Goal: Task Accomplishment & Management: Complete application form

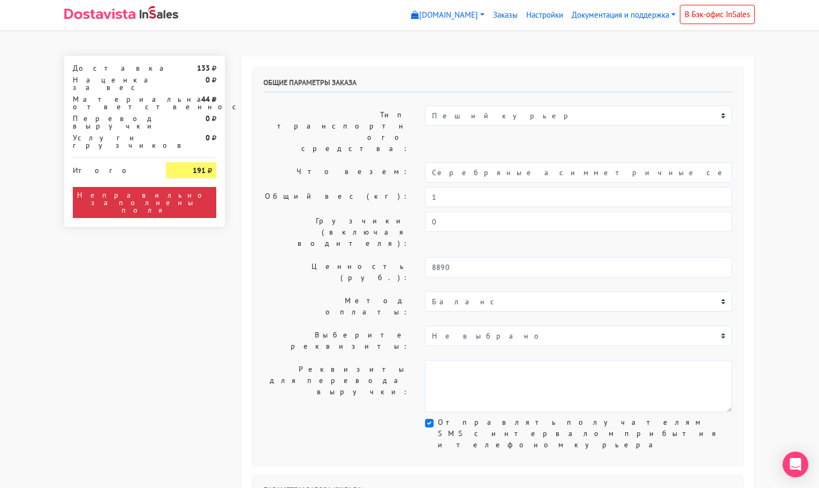
select select "11:00"
select select "21:00"
select select "11:00"
select select "21:00"
click at [438, 187] on input "1" at bounding box center [578, 197] width 307 height 20
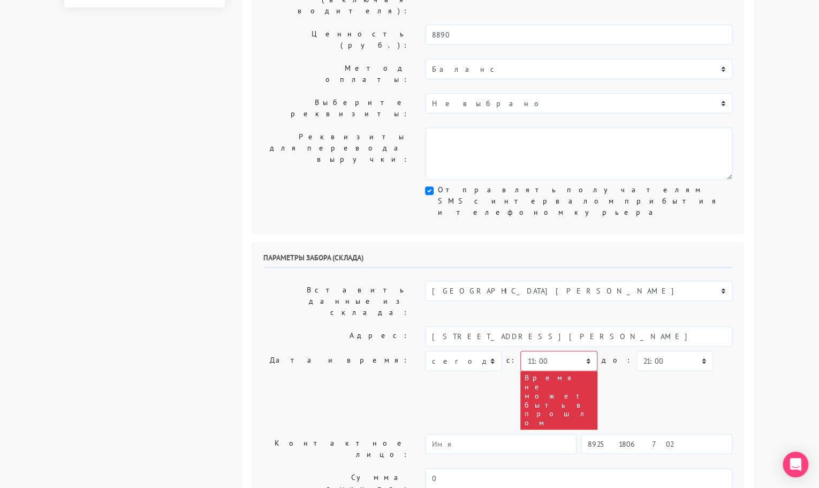
scroll to position [236, 0]
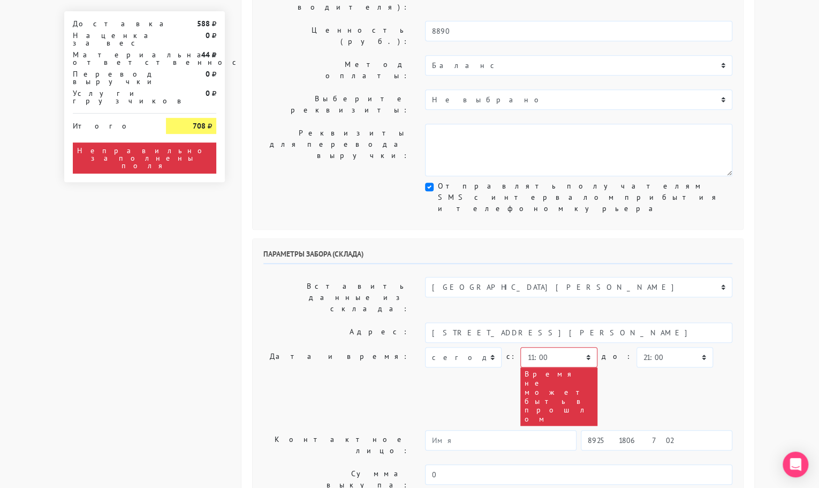
type input "0,5"
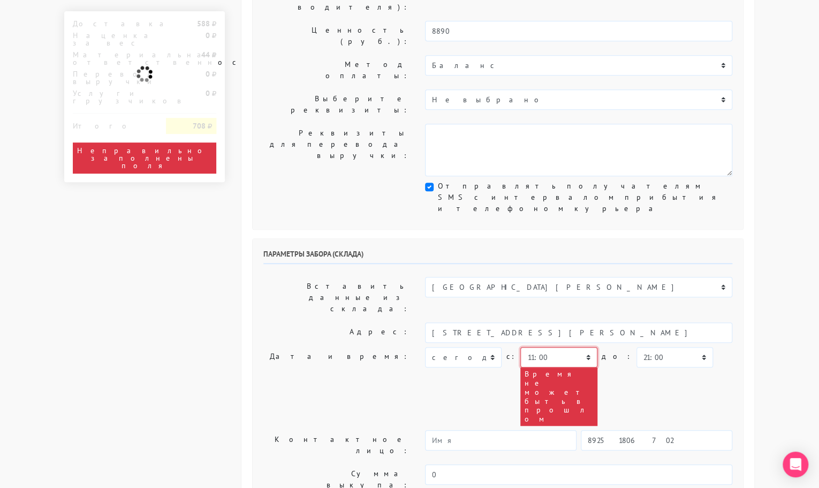
click at [574, 347] on select "00:00 00:30 01:00 01:30 02:00 02:30 03:00 03:30 04:00 04:30 05:00 05:30 06:00 0…" at bounding box center [559, 357] width 77 height 20
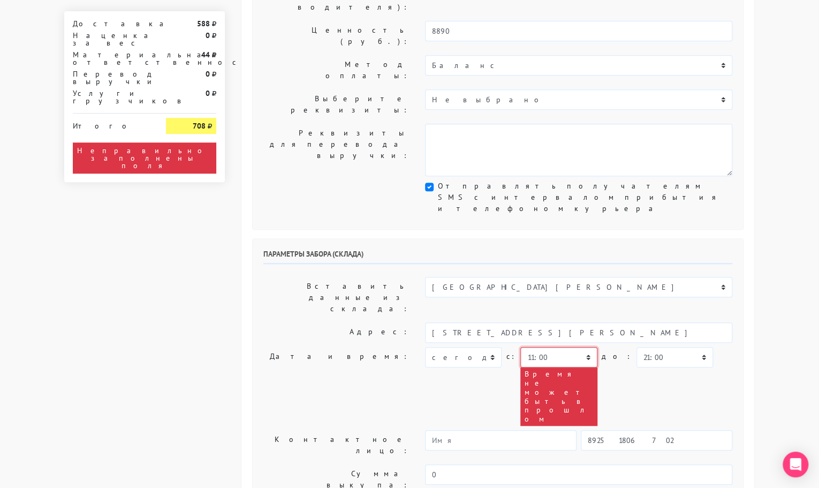
select select "12:30"
click at [521, 347] on select "00:00 00:30 01:00 01:30 02:00 02:30 03:00 03:30 04:00 04:30 05:00 05:30 06:00 0…" at bounding box center [559, 357] width 77 height 20
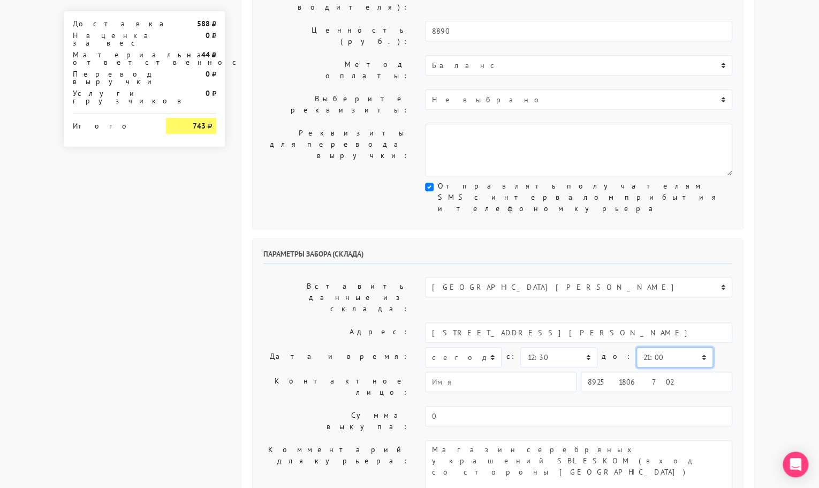
click at [637, 347] on select "00:00 00:30 01:00 01:30 02:00 02:30 03:00 03:30 04:00 04:30 05:00 05:30 06:00 0…" at bounding box center [675, 357] width 77 height 20
select select "13:30"
click at [637, 347] on select "00:00 00:30 01:00 01:30 02:00 02:30 03:00 03:30 04:00 04:30 05:00 05:30 06:00 0…" at bounding box center [675, 357] width 77 height 20
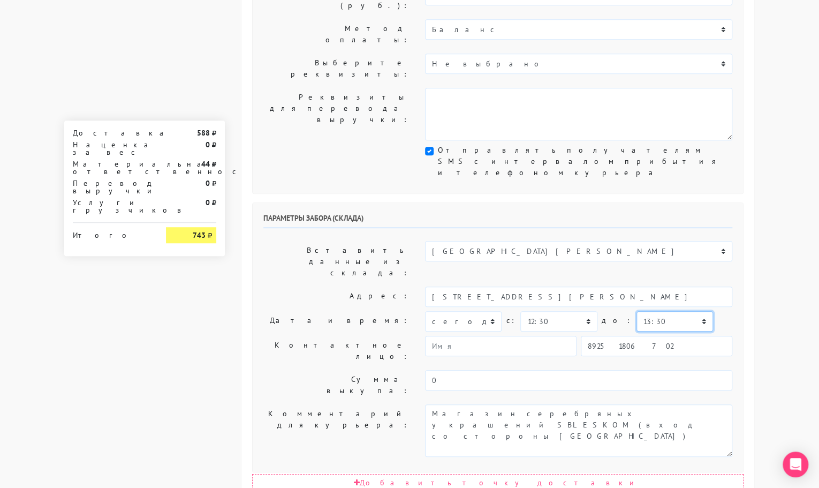
scroll to position [269, 0]
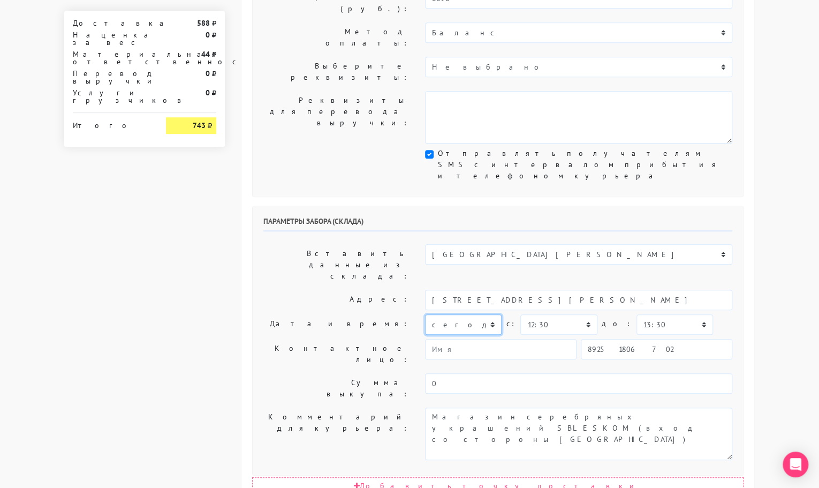
click at [472, 314] on select "сегодня завтра 12.09.2025 13.09.2025 14.09.2025 15.09.2025 16.09.2025 17.09.202…" at bounding box center [463, 324] width 77 height 20
select select "11.09.2025"
click at [425, 314] on select "сегодня завтра 12.09.2025 13.09.2025 14.09.2025 15.09.2025 16.09.2025 17.09.202…" at bounding box center [463, 324] width 77 height 20
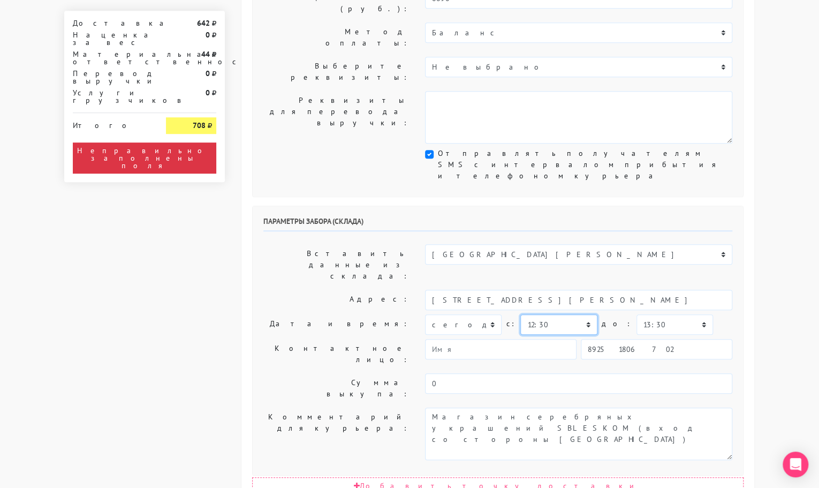
click at [535, 314] on select "00:00 00:30 01:00 01:30 02:00 02:30 03:00 03:30 04:00 04:30 05:00 05:30 06:00 0…" at bounding box center [559, 324] width 77 height 20
select select "10:30"
click at [521, 314] on select "00:00 00:30 01:00 01:30 02:00 02:30 03:00 03:30 04:00 04:30 05:00 05:30 06:00 0…" at bounding box center [559, 324] width 77 height 20
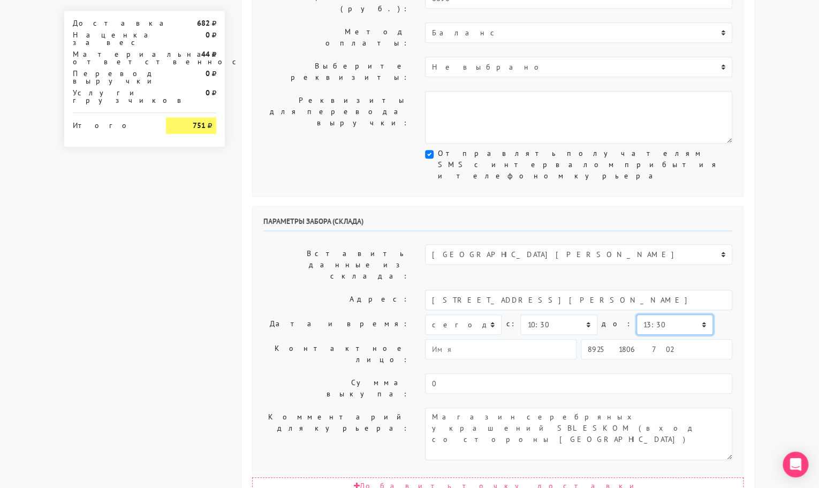
click at [637, 314] on select "00:00 00:30 01:00 01:30 02:00 02:30 03:00 03:30 04:00 04:30 05:00 05:30 06:00 0…" at bounding box center [675, 324] width 77 height 20
select select "12:30"
click at [637, 314] on select "00:00 00:30 01:00 01:30 02:00 02:30 03:00 03:30 04:00 04:30 05:00 05:30 06:00 0…" at bounding box center [675, 324] width 77 height 20
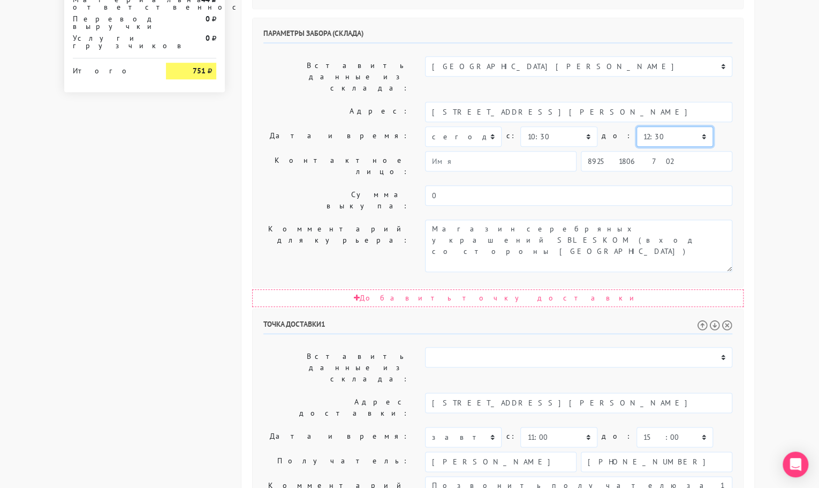
scroll to position [457, 0]
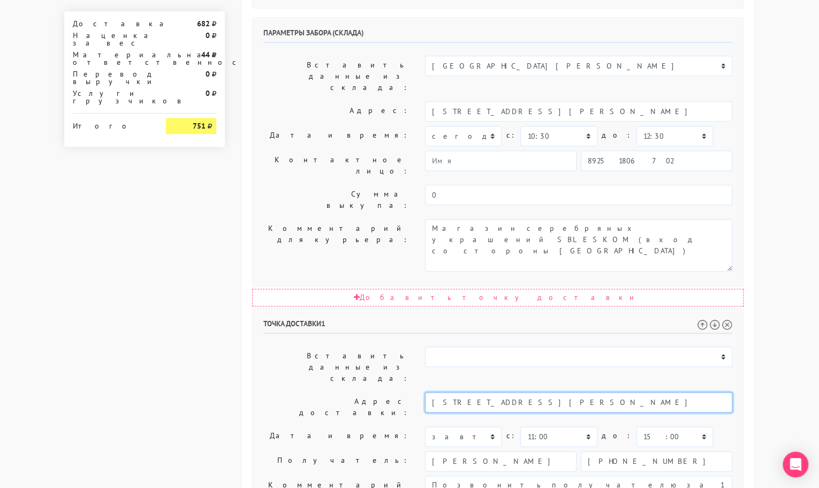
drag, startPoint x: 581, startPoint y: 232, endPoint x: 548, endPoint y: 234, distance: 32.7
click at [548, 392] on input "[STREET_ADDRESS][PERSON_NAME]" at bounding box center [578, 402] width 307 height 20
click at [552, 413] on li "Москва, улица Михайлова, 30а к1" at bounding box center [579, 420] width 307 height 14
type input "Москва, улица Михайлова, 30а к1"
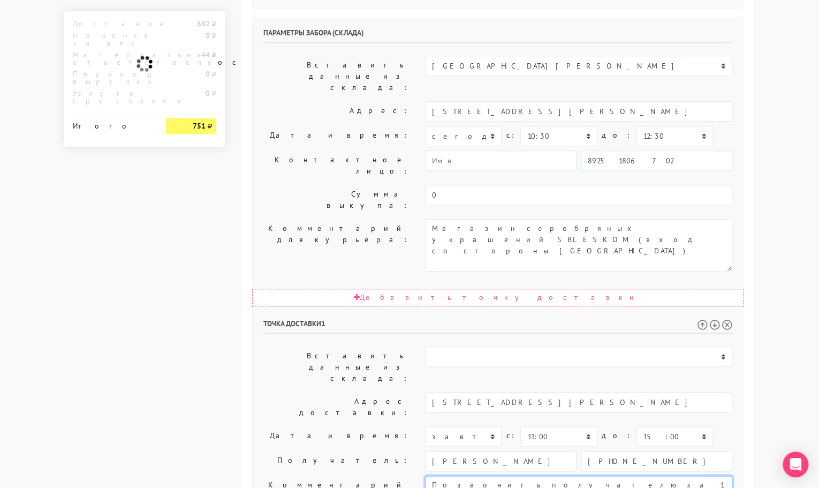
paste textarea "кв 883"
type textarea "Позвонить получателю за 1 час. 10 этаж кв 883"
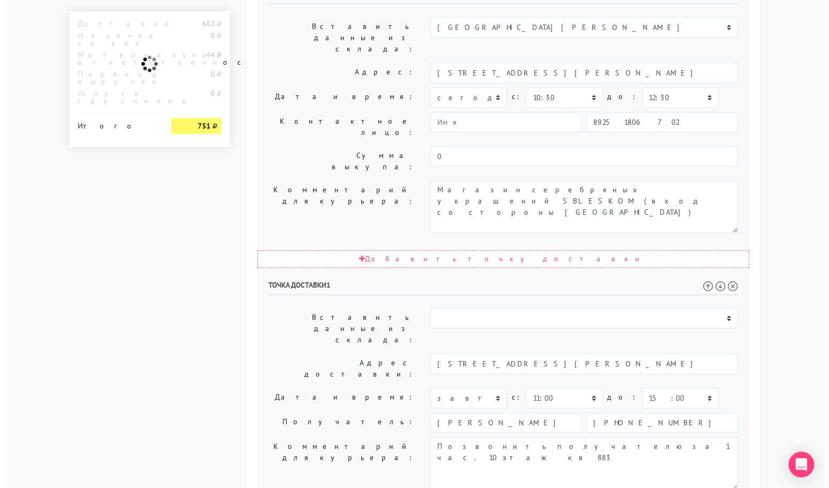
scroll to position [0, 0]
